Goal: Obtain resource: Download file/media

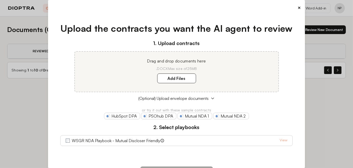
click at [297, 7] on button "×" at bounding box center [298, 7] width 3 height 7
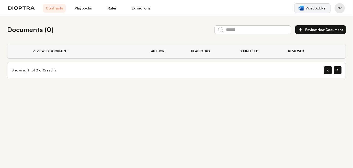
click at [322, 8] on span "Word Add-in" at bounding box center [316, 8] width 20 height 5
